Goal: Information Seeking & Learning: Learn about a topic

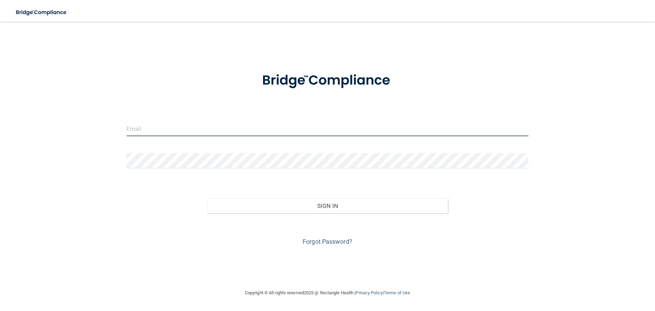
click at [194, 125] on input "email" at bounding box center [328, 128] width 402 height 15
type input "[EMAIL_ADDRESS][DOMAIN_NAME]"
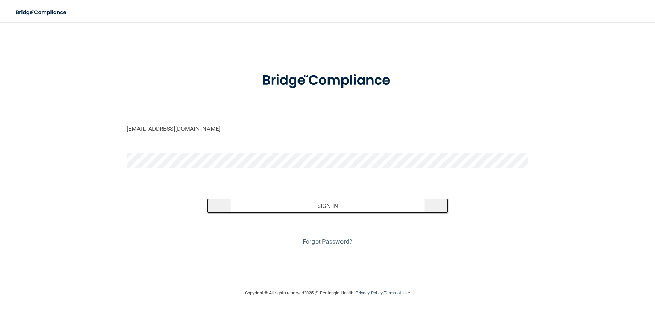
click at [328, 205] on button "Sign In" at bounding box center [327, 205] width 241 height 15
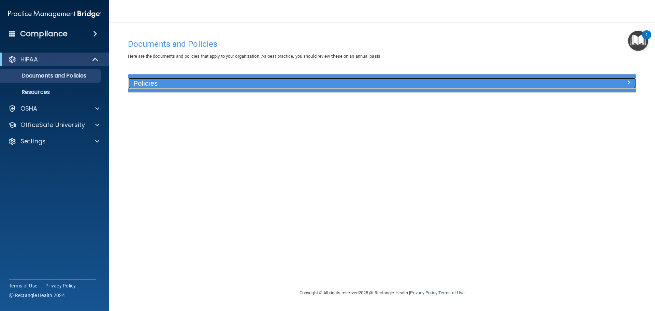
click at [181, 79] on div "Policies" at bounding box center [318, 83] width 381 height 11
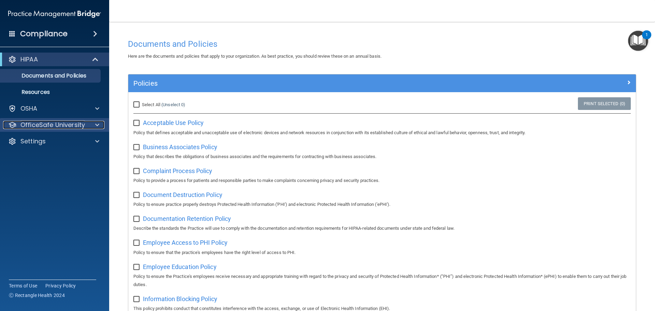
click at [33, 123] on p "OfficeSafe University" at bounding box center [52, 125] width 65 height 8
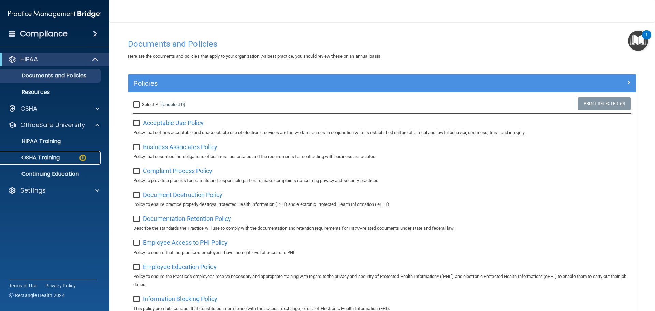
click at [32, 155] on p "OSHA Training" at bounding box center [31, 157] width 55 height 7
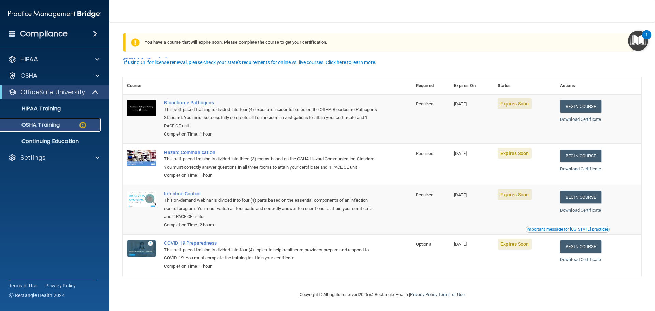
scroll to position [11, 0]
click at [579, 100] on link "Begin Course" at bounding box center [581, 106] width 42 height 13
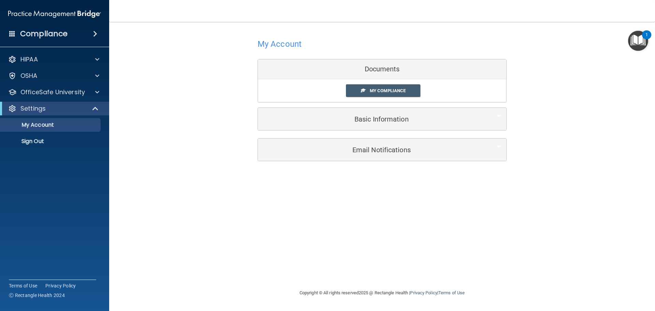
click at [359, 70] on div "Documents" at bounding box center [382, 69] width 249 height 20
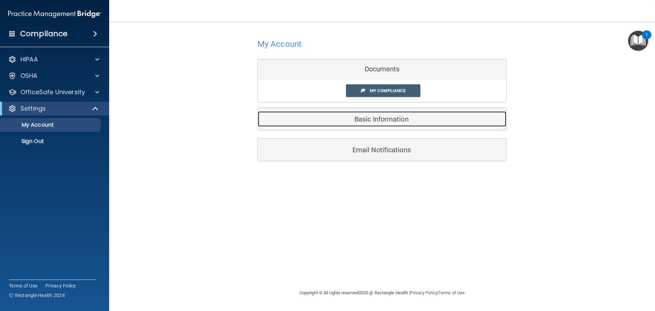
click at [371, 119] on h5 "Basic Information" at bounding box center [371, 119] width 217 height 8
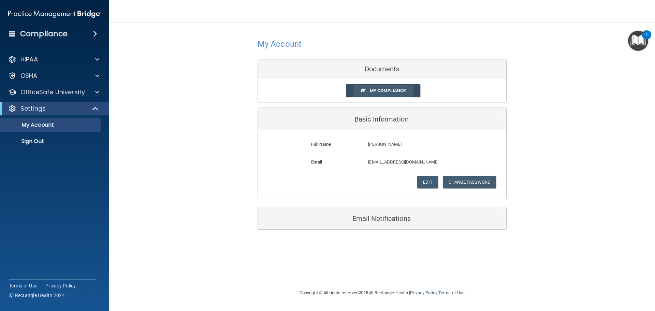
click at [390, 88] on span "My Compliance" at bounding box center [388, 90] width 36 height 5
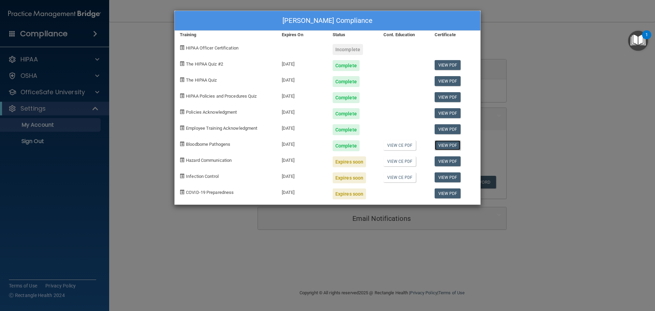
click at [448, 145] on link "View PDF" at bounding box center [448, 145] width 26 height 10
